Goal: Go to known website: Go to known website

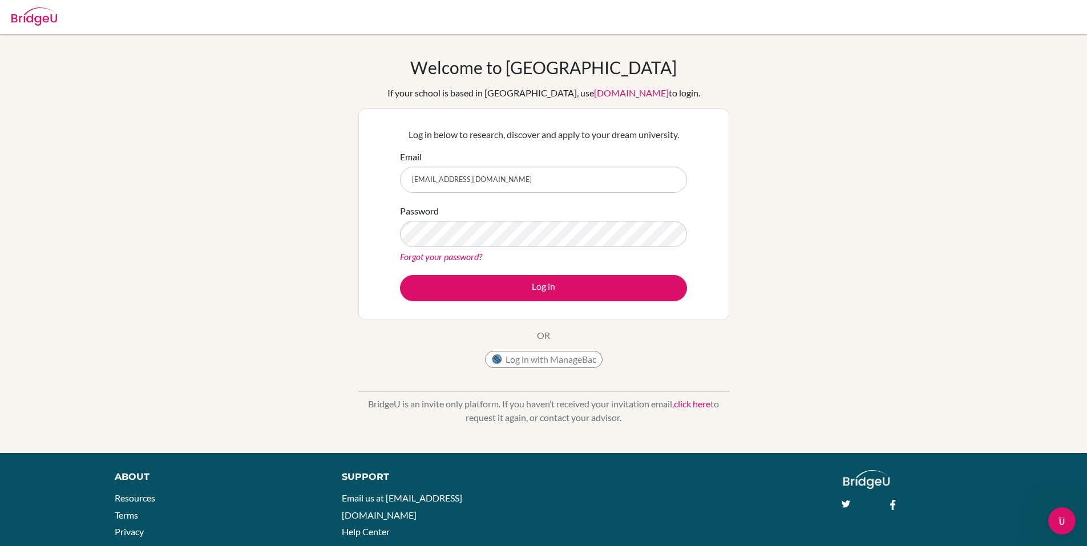
drag, startPoint x: 191, startPoint y: 179, endPoint x: 237, endPoint y: 152, distance: 53.4
click at [191, 179] on div "Welcome to [GEOGRAPHIC_DATA] If your school is based in [GEOGRAPHIC_DATA], use …" at bounding box center [543, 243] width 1087 height 373
drag, startPoint x: 542, startPoint y: 177, endPoint x: 264, endPoint y: 175, distance: 278.4
click at [264, 175] on div "Welcome to [GEOGRAPHIC_DATA] If your school is based in [GEOGRAPHIC_DATA], use …" at bounding box center [543, 243] width 1087 height 373
click at [208, 205] on div "Welcome to [GEOGRAPHIC_DATA] If your school is based in [GEOGRAPHIC_DATA], use …" at bounding box center [543, 243] width 1087 height 373
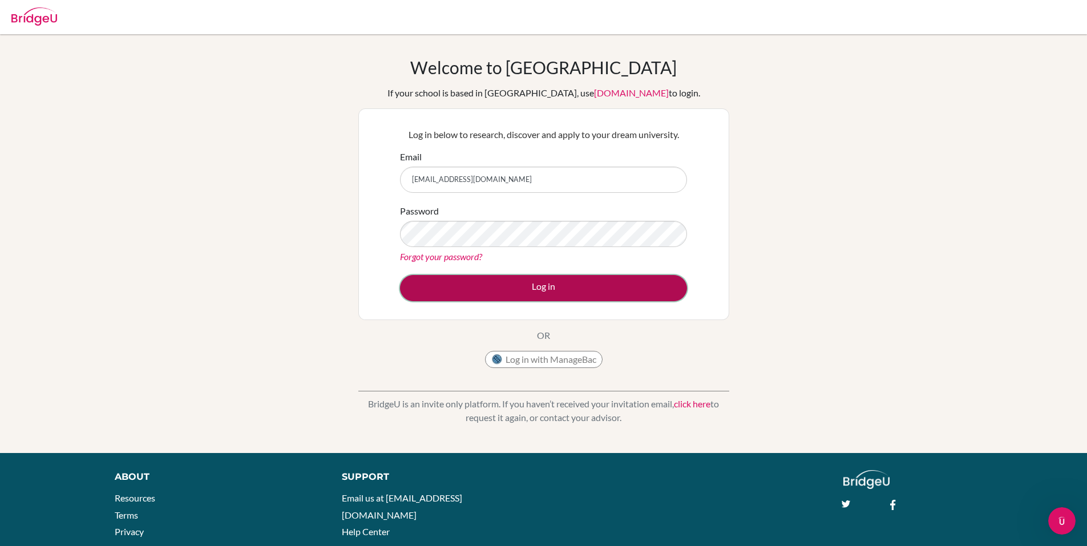
click at [451, 289] on button "Log in" at bounding box center [543, 288] width 287 height 26
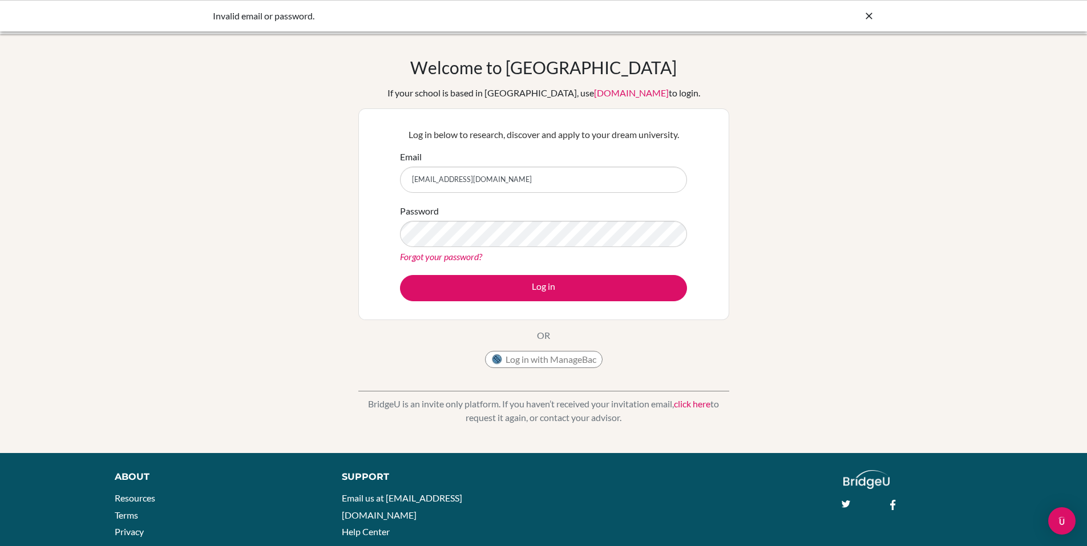
click at [869, 15] on icon at bounding box center [868, 15] width 11 height 11
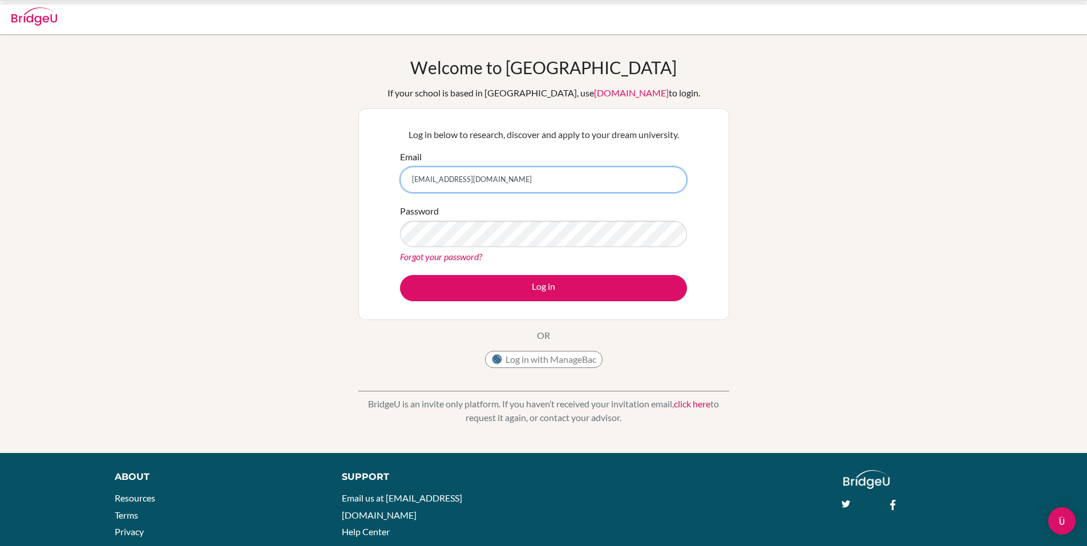
click at [606, 176] on input "[EMAIL_ADDRESS][DOMAIN_NAME]" at bounding box center [543, 180] width 287 height 26
drag, startPoint x: 204, startPoint y: 197, endPoint x: 196, endPoint y: 177, distance: 21.5
click at [204, 197] on div "Welcome to [GEOGRAPHIC_DATA] If your school is based in [GEOGRAPHIC_DATA], use …" at bounding box center [543, 243] width 1087 height 373
click at [596, 91] on link "[DOMAIN_NAME]" at bounding box center [631, 92] width 75 height 11
